Goal: Information Seeking & Learning: Learn about a topic

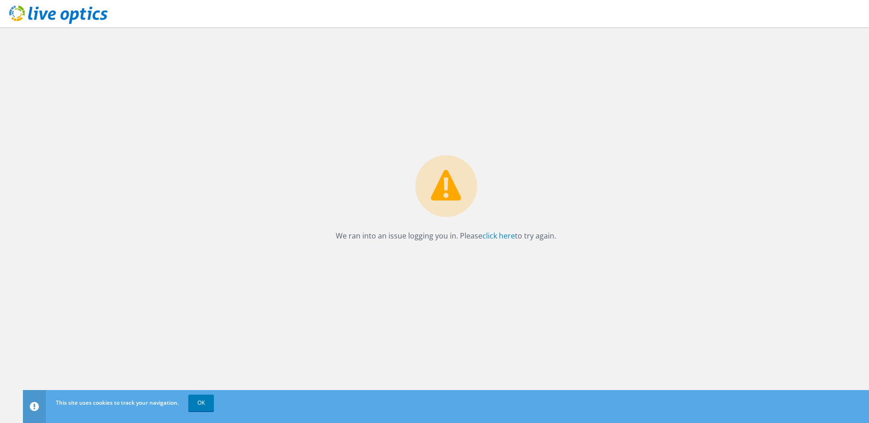
click at [49, 14] on use at bounding box center [58, 14] width 98 height 18
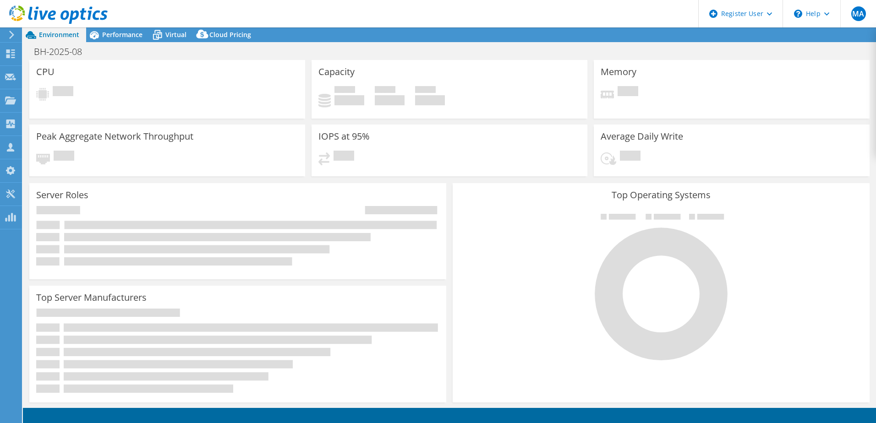
select select "USD"
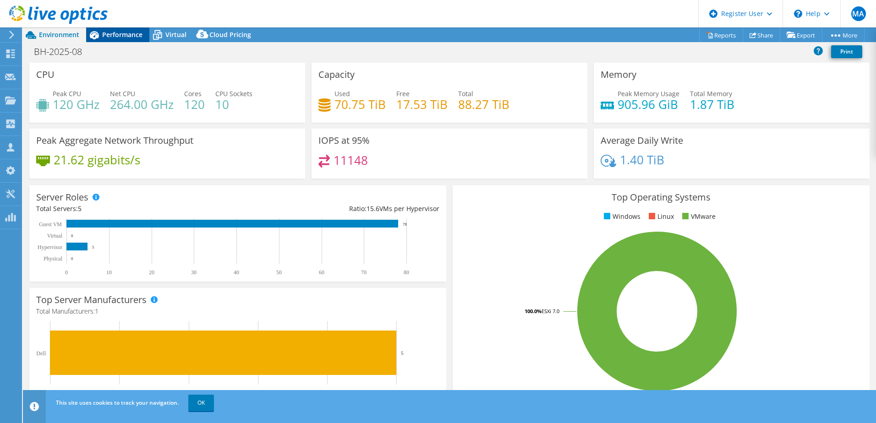
click at [123, 36] on span "Performance" at bounding box center [122, 34] width 40 height 9
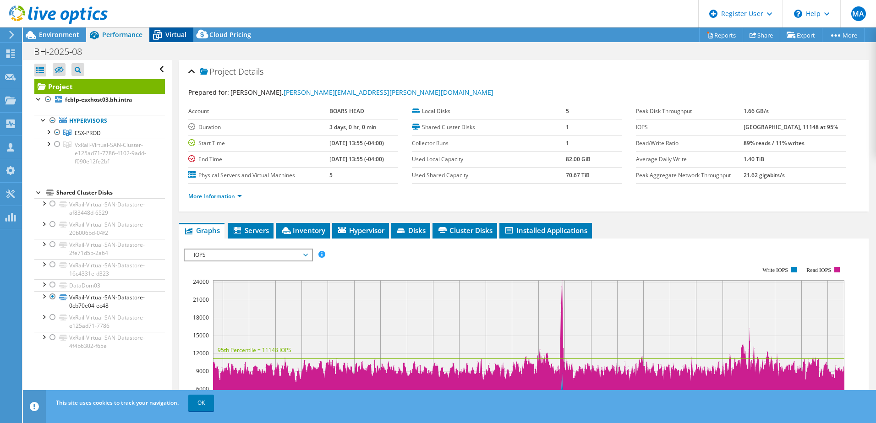
click at [164, 32] on icon at bounding box center [157, 35] width 16 height 16
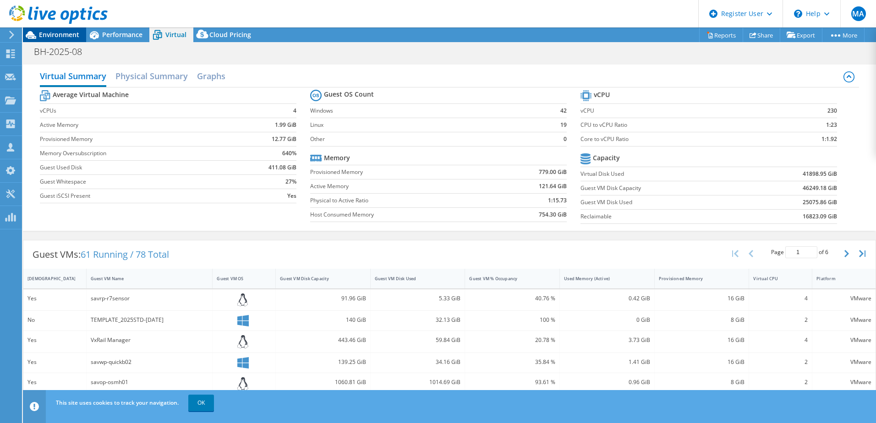
click at [58, 38] on span "Environment" at bounding box center [59, 34] width 40 height 9
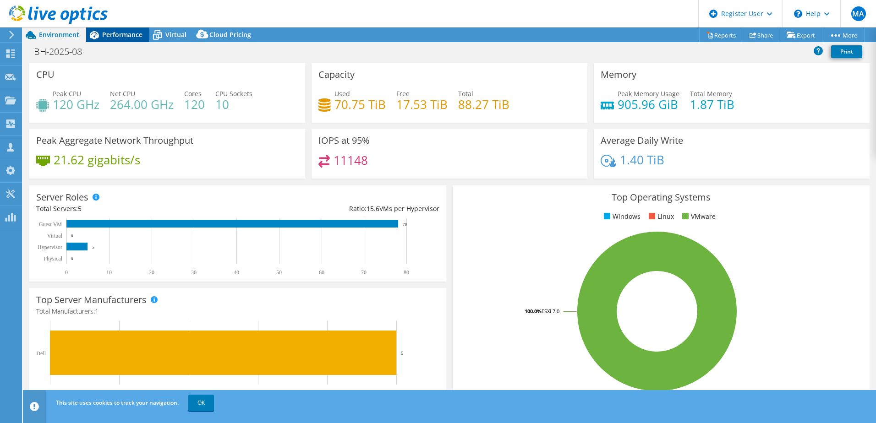
click at [116, 36] on span "Performance" at bounding box center [122, 34] width 40 height 9
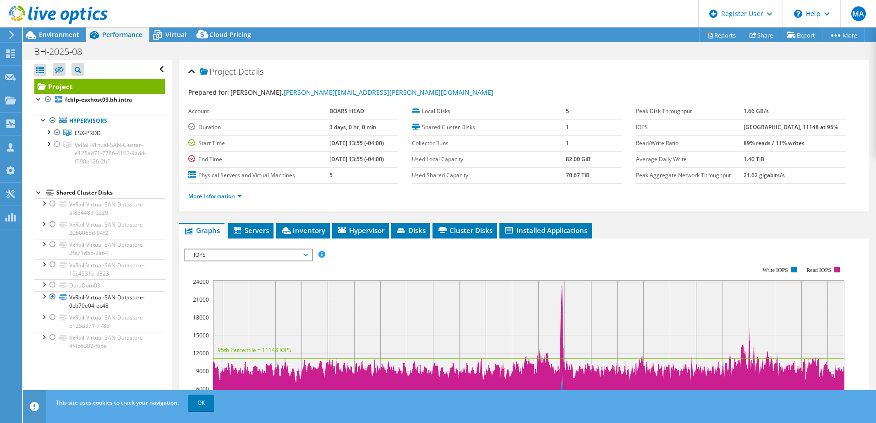
click at [218, 199] on link "More Information" at bounding box center [215, 196] width 54 height 8
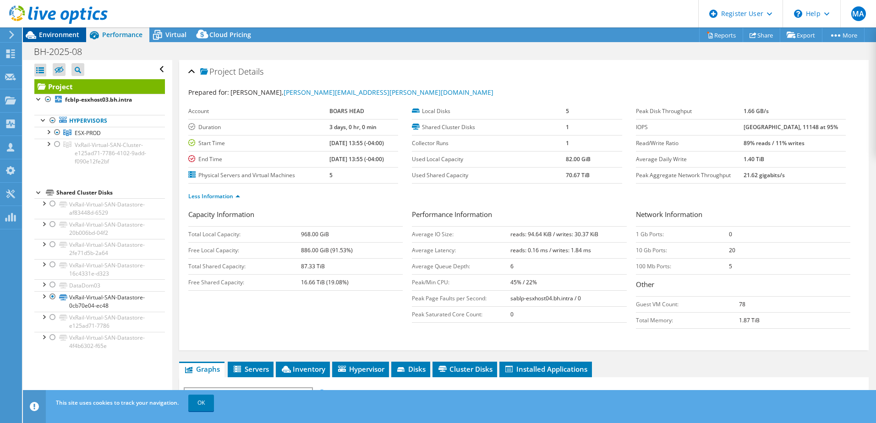
click at [58, 37] on span "Environment" at bounding box center [59, 34] width 40 height 9
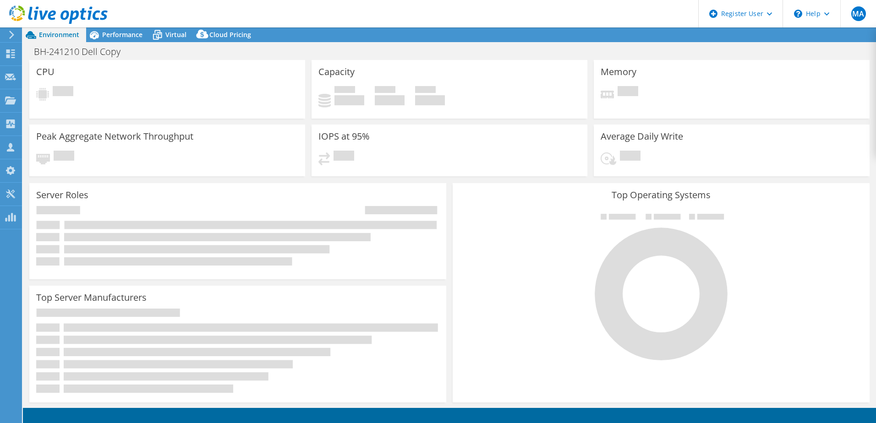
select select "USD"
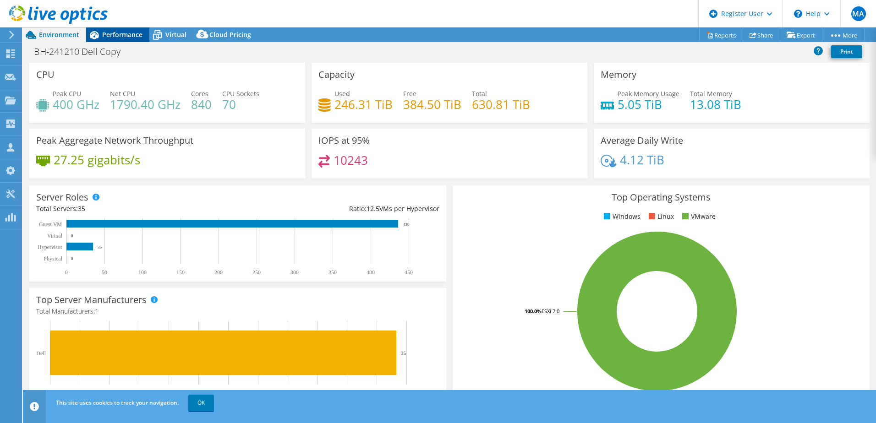
click at [109, 35] on span "Performance" at bounding box center [122, 34] width 40 height 9
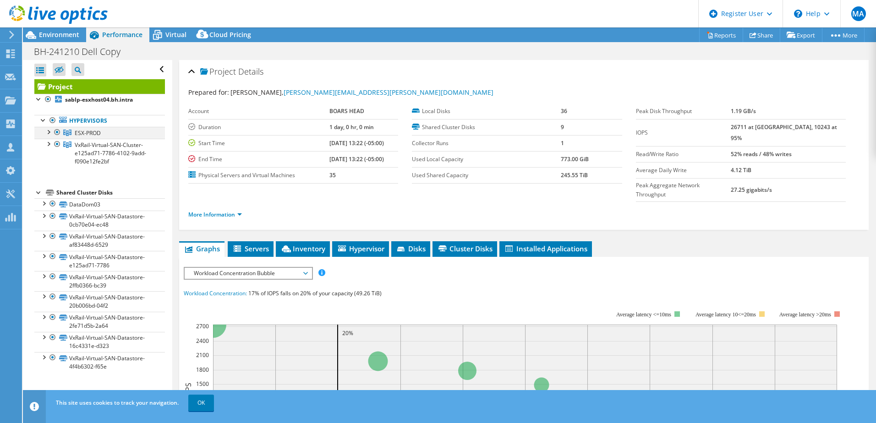
click at [49, 134] on div at bounding box center [48, 131] width 9 height 9
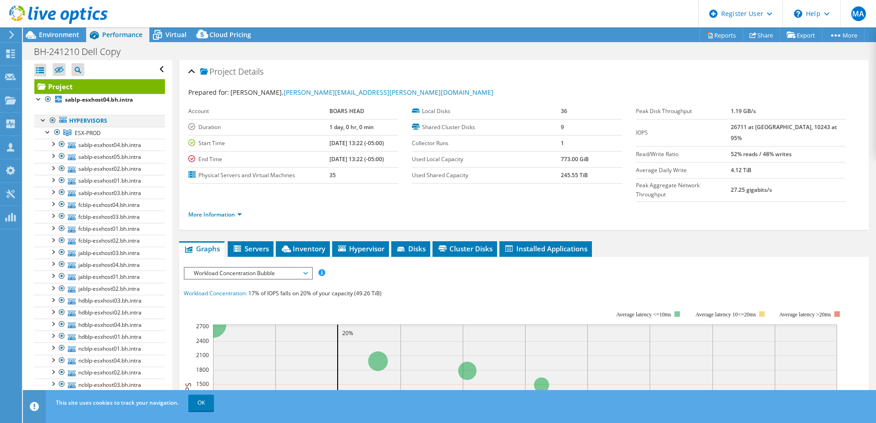
click at [51, 121] on div at bounding box center [52, 120] width 9 height 11
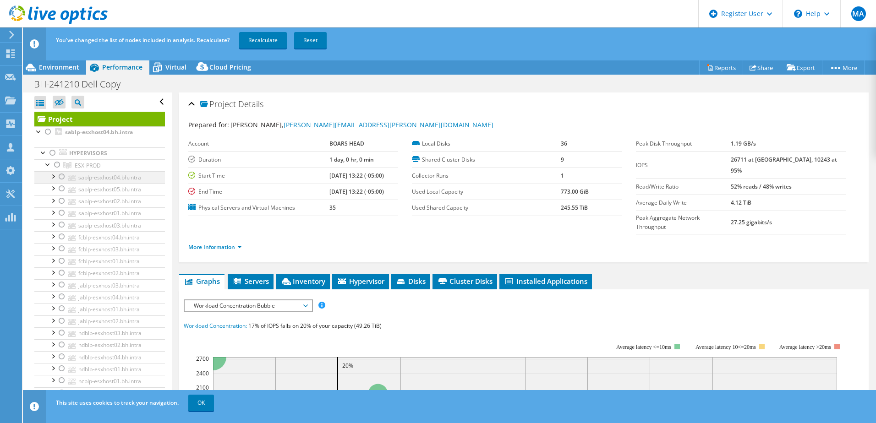
click at [61, 177] on div at bounding box center [61, 176] width 9 height 11
click at [62, 187] on div at bounding box center [61, 188] width 9 height 11
click at [63, 201] on div at bounding box center [61, 201] width 9 height 11
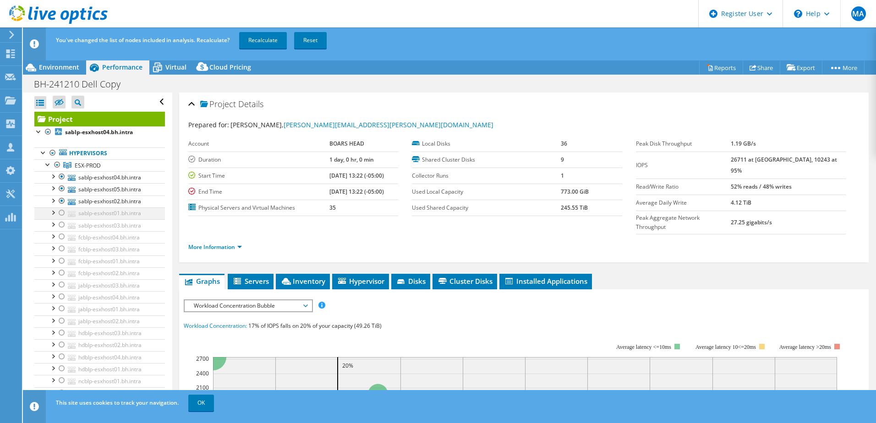
click at [63, 215] on div at bounding box center [61, 212] width 9 height 11
click at [60, 224] on div at bounding box center [61, 224] width 9 height 11
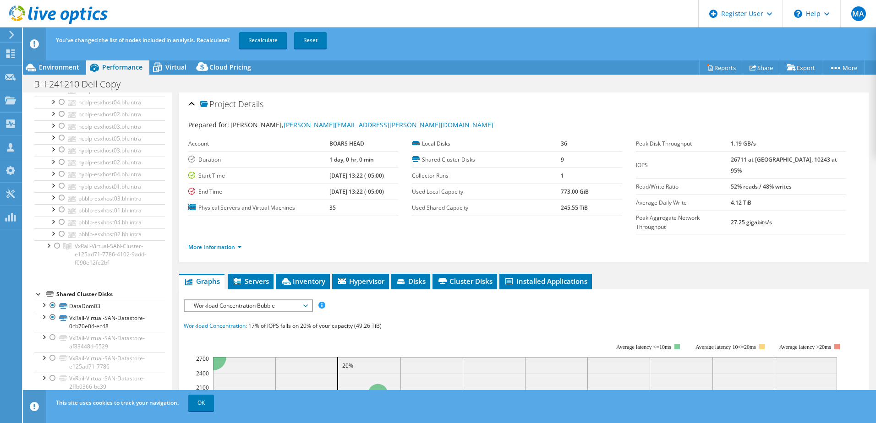
scroll to position [338, 0]
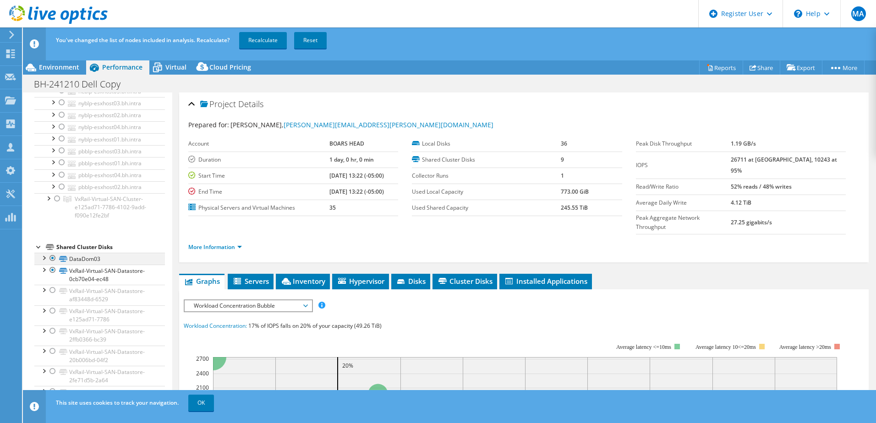
click at [51, 257] on div at bounding box center [52, 258] width 9 height 11
click at [257, 46] on link "Recalculate" at bounding box center [263, 40] width 48 height 16
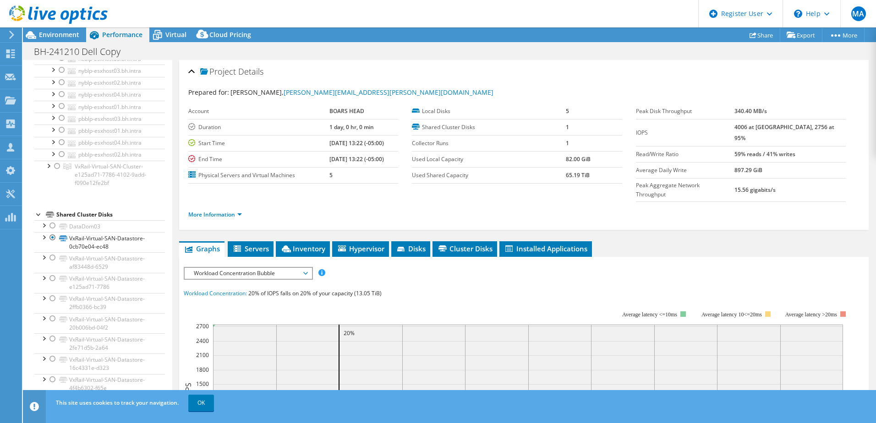
scroll to position [0, 0]
